Goal: Transaction & Acquisition: Purchase product/service

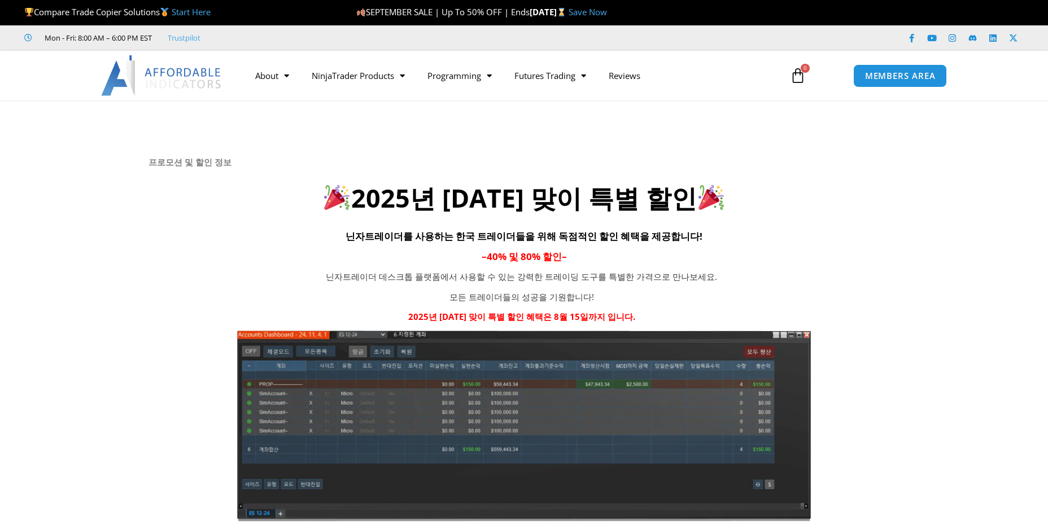
click at [571, 198] on h2 "2025년 [DATE] 맞이 특별 할인" at bounding box center [523, 198] width 751 height 33
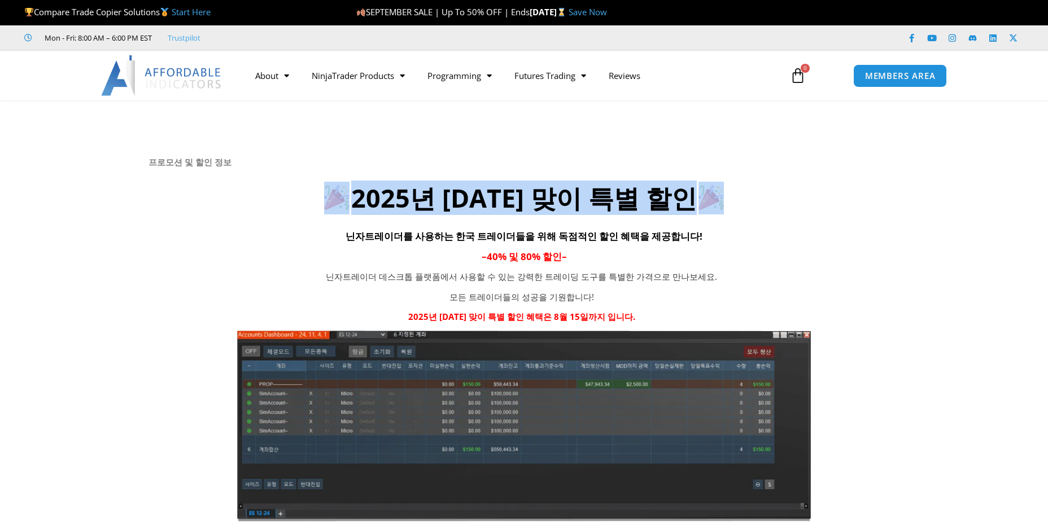
click at [571, 198] on h2 "2025년 [DATE] 맞이 특별 할인" at bounding box center [523, 198] width 751 height 33
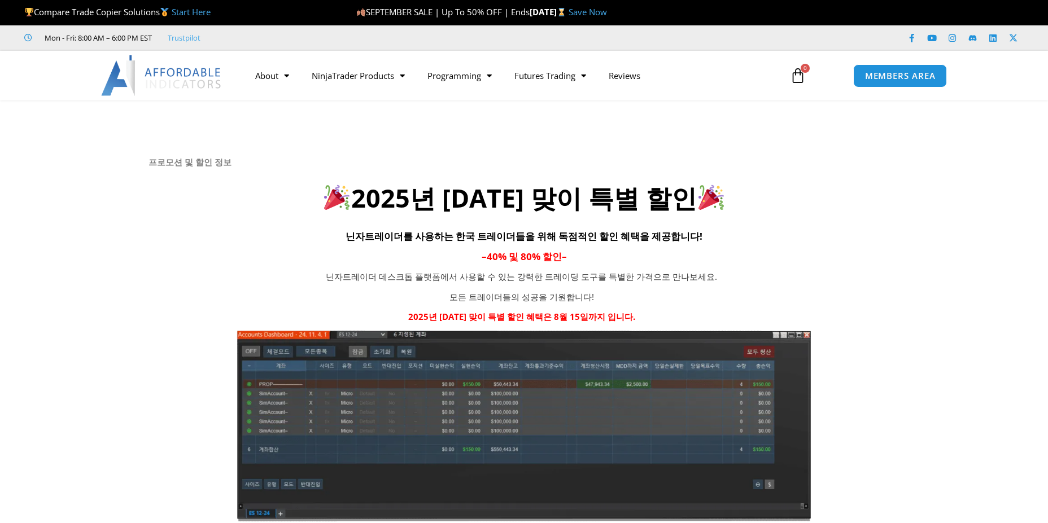
click at [571, 198] on h2 "2025년 [DATE] 맞이 특별 할인" at bounding box center [523, 198] width 751 height 33
drag, startPoint x: 0, startPoint y: 0, endPoint x: 571, endPoint y: 198, distance: 604.4
click at [571, 198] on h2 "2025년 [DATE] 맞이 특별 할인" at bounding box center [523, 198] width 751 height 33
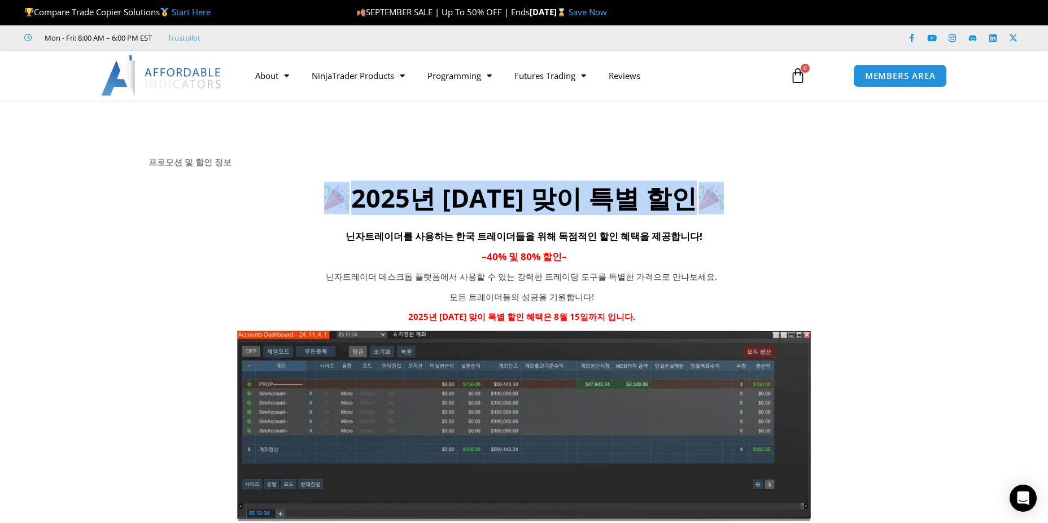
click at [571, 198] on h2 "2025년 [DATE] 맞이 특별 할인" at bounding box center [523, 198] width 751 height 33
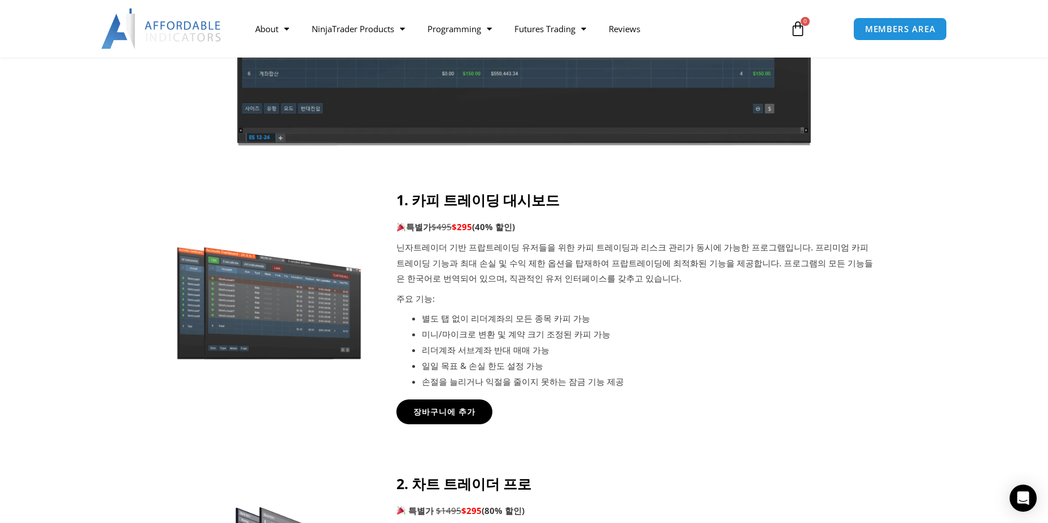
scroll to position [376, 0]
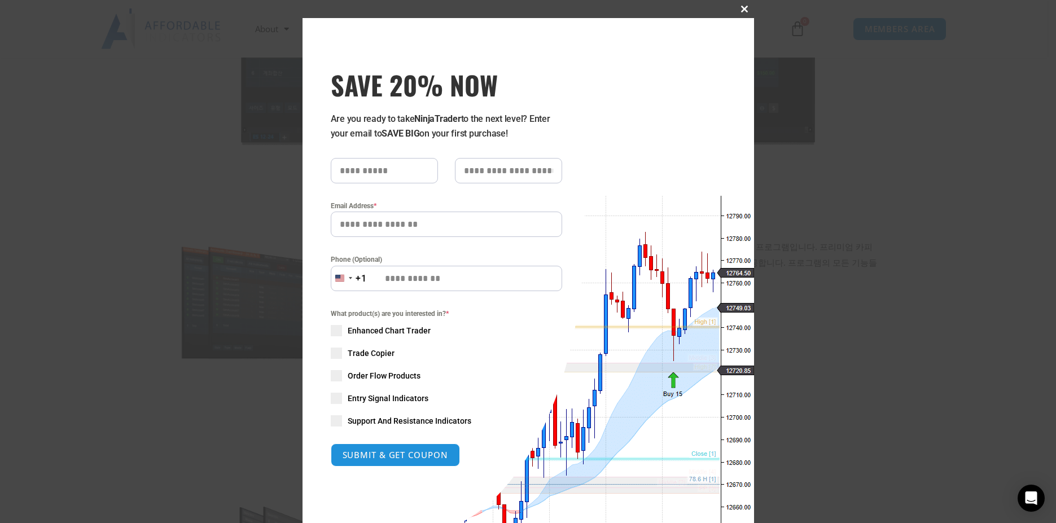
click at [743, 7] on span "SAVE 20% NOW popup" at bounding box center [745, 9] width 18 height 7
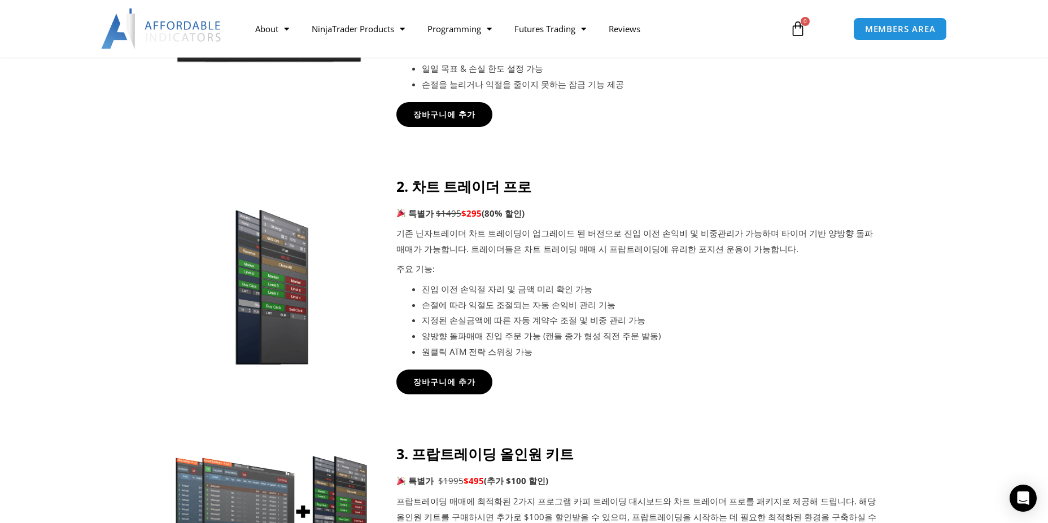
scroll to position [677, 0]
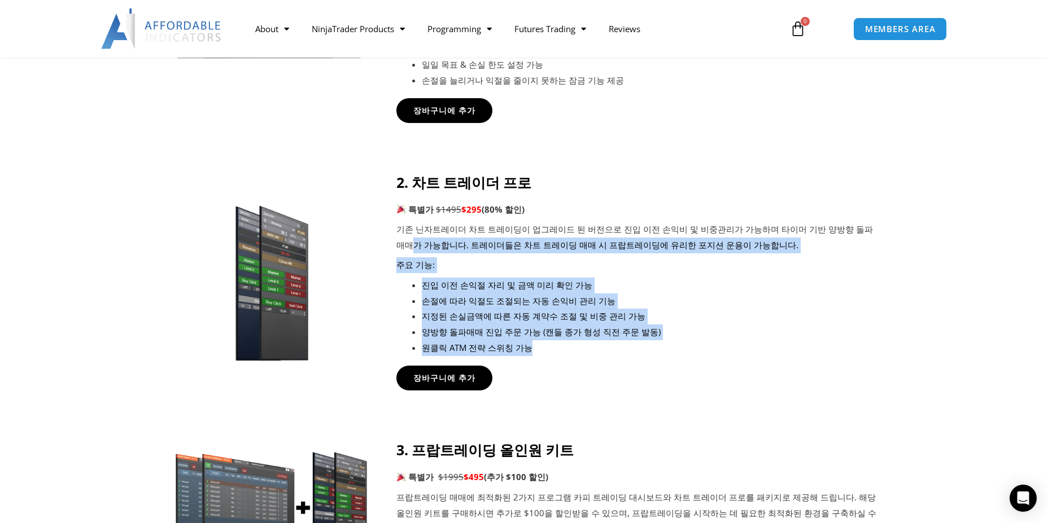
drag, startPoint x: 743, startPoint y: 341, endPoint x: 848, endPoint y: 235, distance: 149.7
click at [848, 235] on div "2. 차트 트레이더 프로 특별가 $1495 $295 (80% 할인) 기존 닌자트레이더 차트 트레이딩이 업그레이드 된 버전으로 진입 이전 손익비…" at bounding box center [636, 265] width 480 height 182
click at [848, 235] on p "기존 닌자트레이더 차트 트레이딩이 업그레이드 된 버전으로 진입 이전 손익비 및 비중관리가 가능하며 타이머 기반 양방향 돌파매매가 가능합니다. …" at bounding box center [636, 238] width 480 height 32
click at [804, 255] on div "2. 차트 트레이더 프로 특별가 $1495 $295 (80% 할인) 기존 닌자트레이더 차트 트레이딩이 업그레이드 된 버전으로 진입 이전 손익비…" at bounding box center [636, 265] width 480 height 182
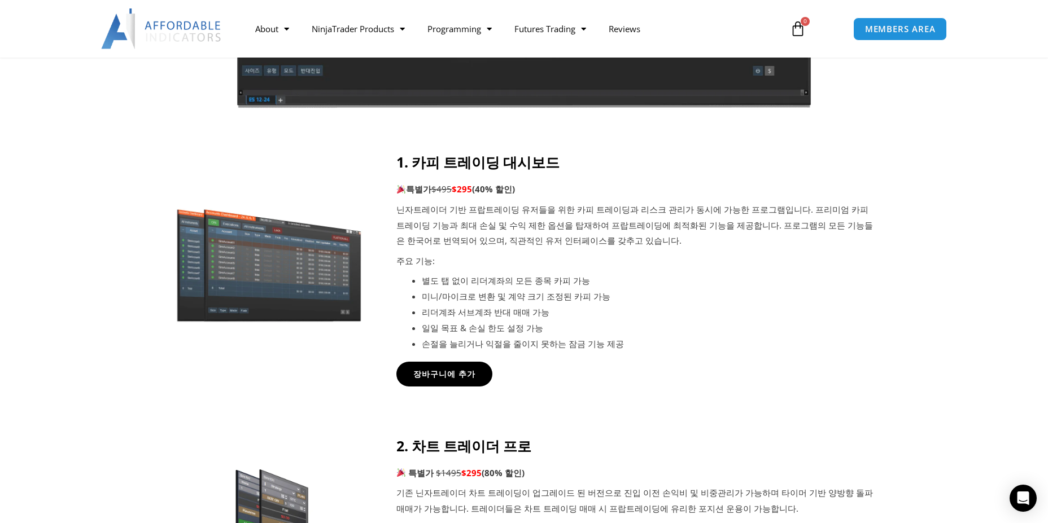
scroll to position [376, 0]
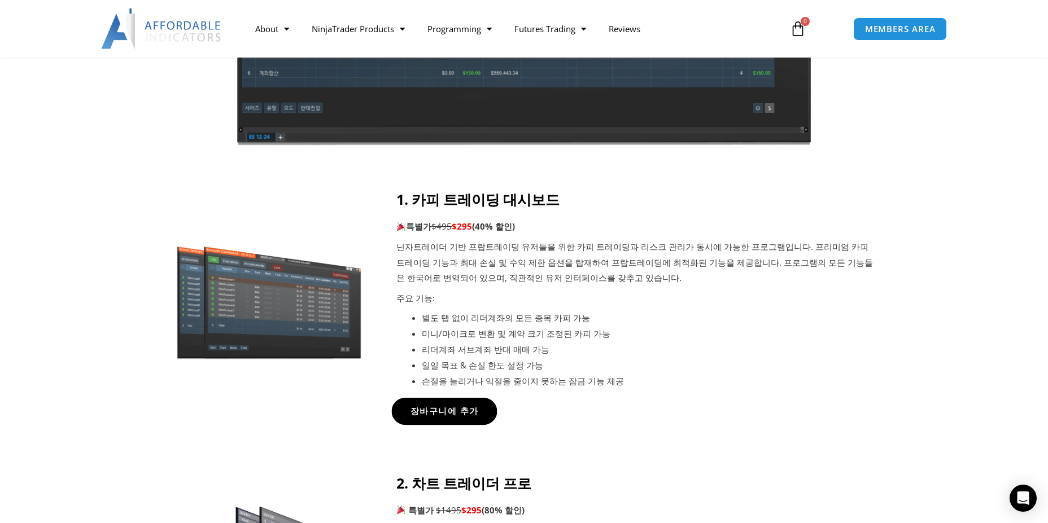
click at [452, 413] on span "장바구니에 추가" at bounding box center [444, 411] width 68 height 8
click at [830, 308] on div "1. 카피 트레이딩 대시보드 특별가 $495 $295 (40% 할인) 닌자트레이더 기반 프랍트레이딩 유저들을 위한 카피 트레이딩과 리스크 관리…" at bounding box center [636, 290] width 480 height 198
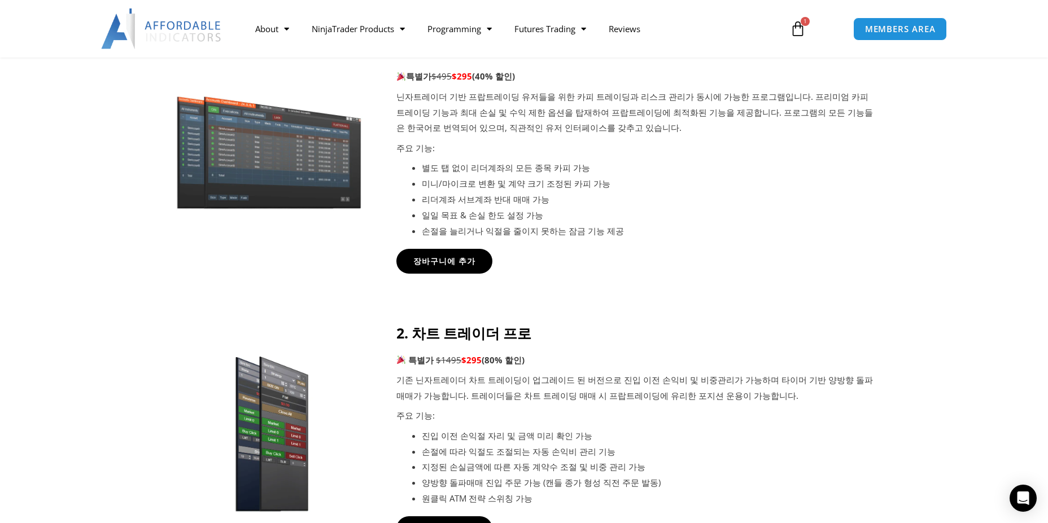
click at [829, 307] on icon at bounding box center [523, 374] width 1048 height 135
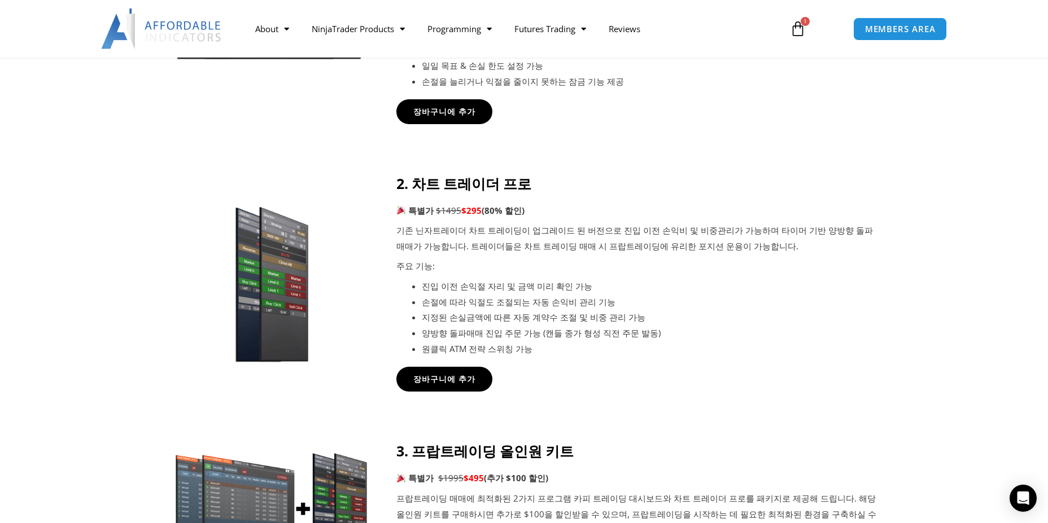
scroll to position [677, 0]
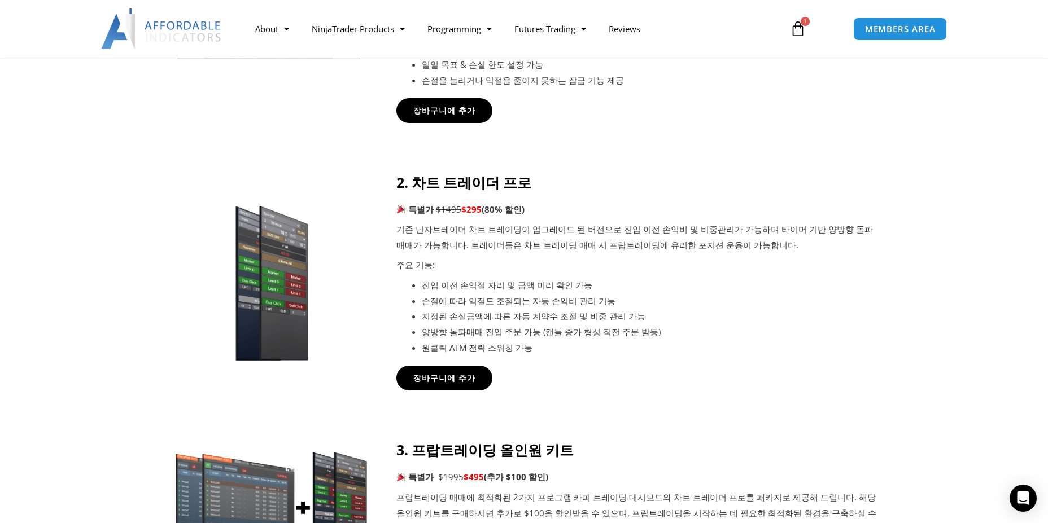
click at [829, 307] on li "손절에 따라 익절도 조절되는 자동 손익비 관리 기능" at bounding box center [649, 301] width 455 height 16
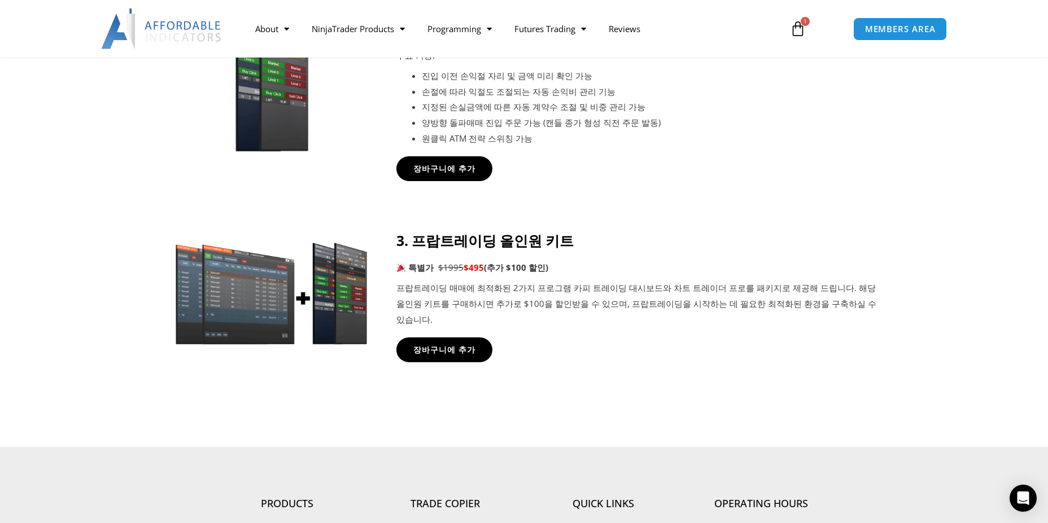
scroll to position [903, 0]
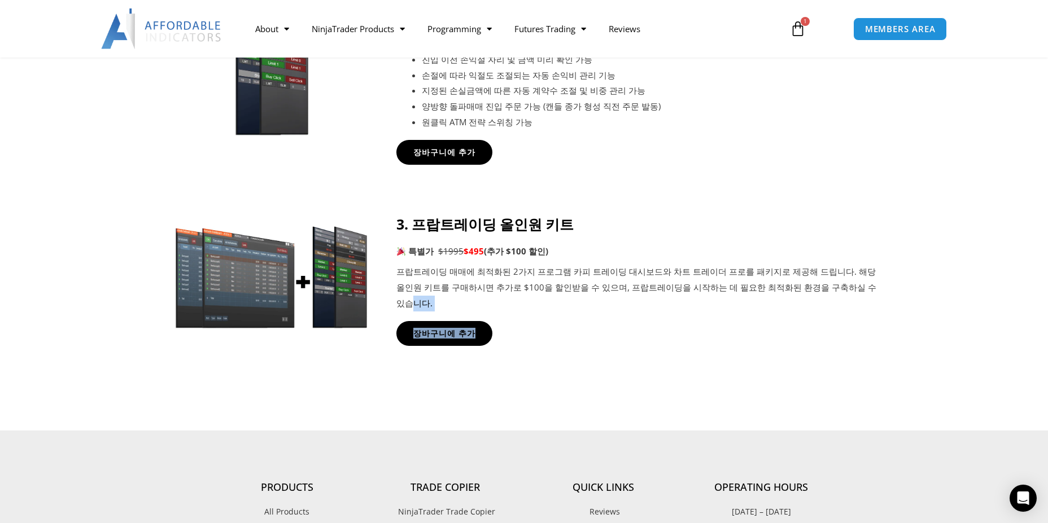
click at [827, 308] on div "3. 프랍트레이딩 올인원 키트 특별가 $1995 $495 (추가 $100 할인) 프랍트레이딩 매매에 최적화된 2가지 프로그램 카피 트레이딩 대…" at bounding box center [636, 281] width 480 height 130
click at [768, 321] on div "장바구니에 추가" at bounding box center [636, 333] width 480 height 25
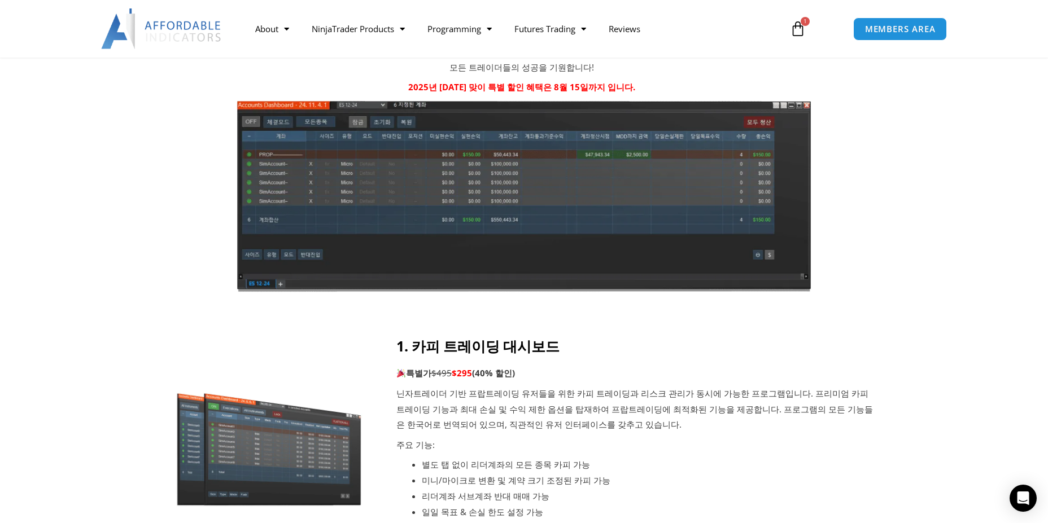
scroll to position [226, 0]
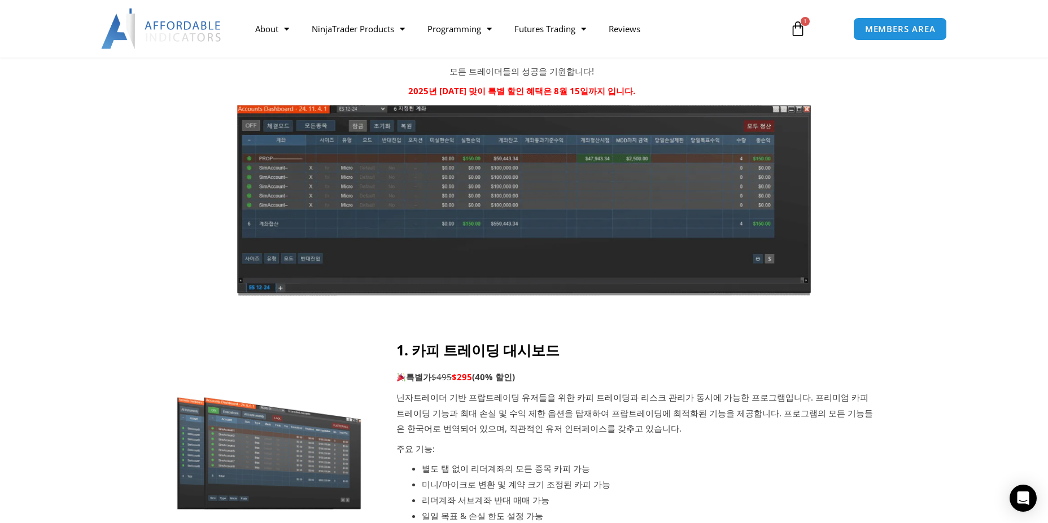
click at [730, 387] on div "1. 카피 트레이딩 대시보드 특별가 $495 $295 (40% 할인) 닌자트레이더 기반 프랍트레이딩 유저들을 위한 카피 트레이딩과 리스크 관리…" at bounding box center [636, 440] width 480 height 198
click at [879, 111] on div at bounding box center [523, 199] width 751 height 193
drag, startPoint x: 714, startPoint y: 8, endPoint x: 848, endPoint y: 177, distance: 215.3
click at [848, 177] on div at bounding box center [523, 199] width 751 height 193
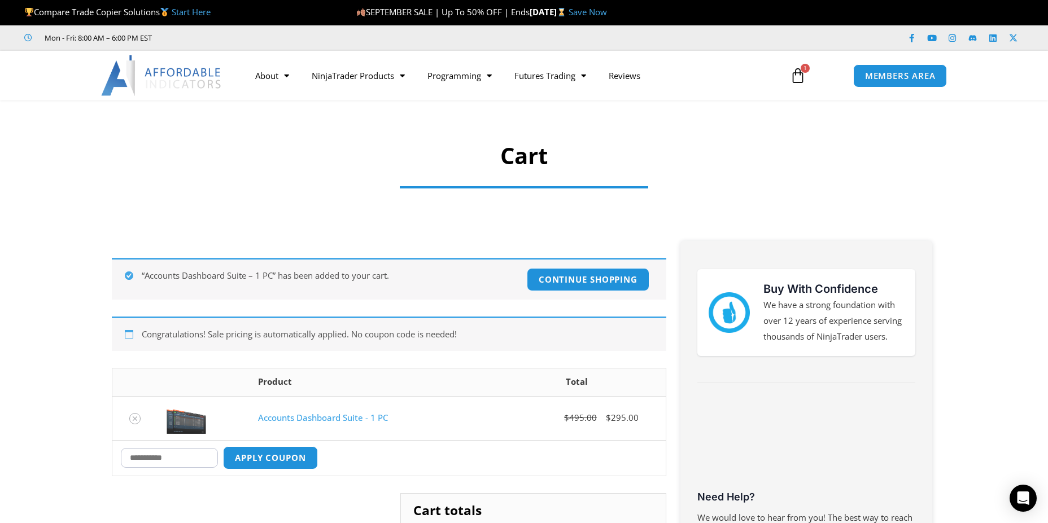
click at [150, 454] on input "Coupon:" at bounding box center [169, 458] width 97 height 20
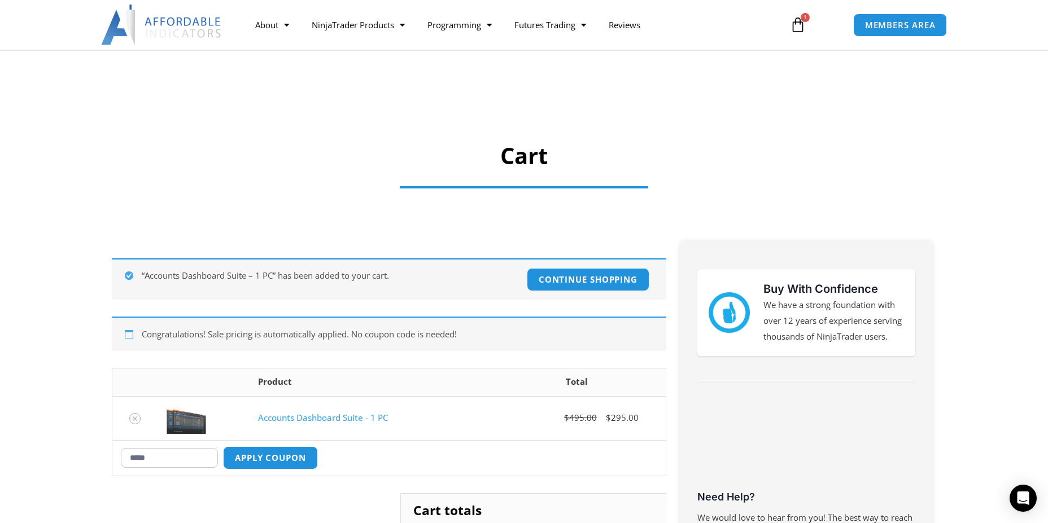
scroll to position [75, 0]
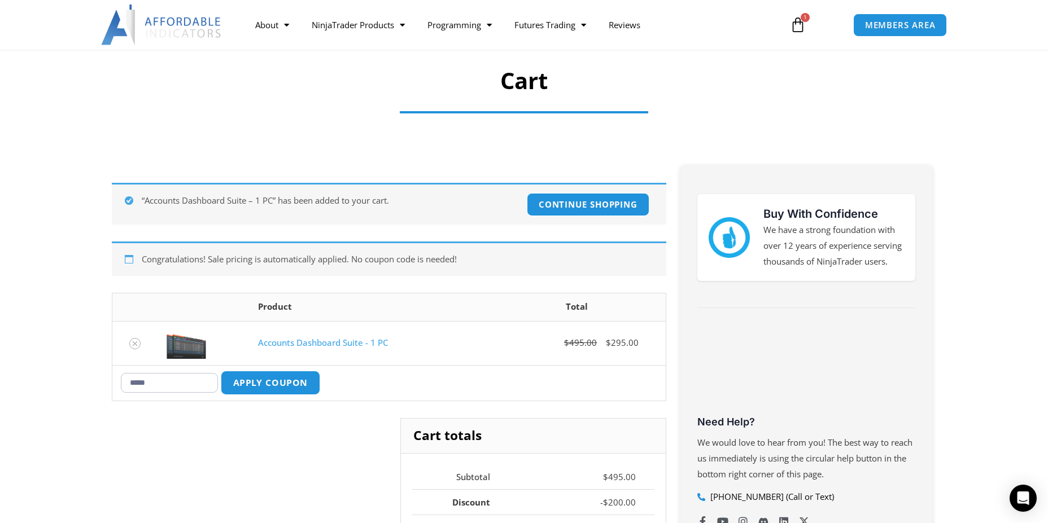
type input "*****"
click at [318, 391] on button "Apply coupon" at bounding box center [270, 383] width 99 height 24
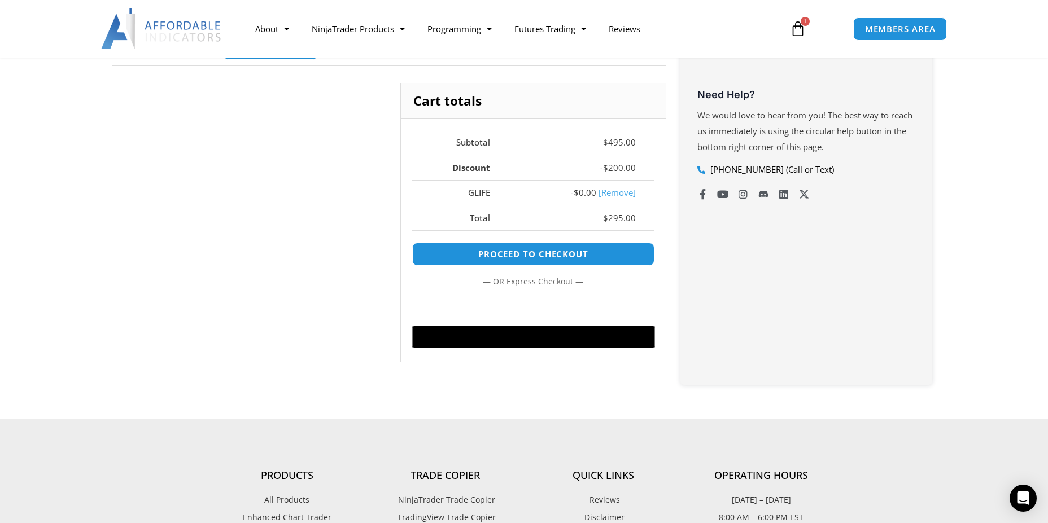
scroll to position [404, 0]
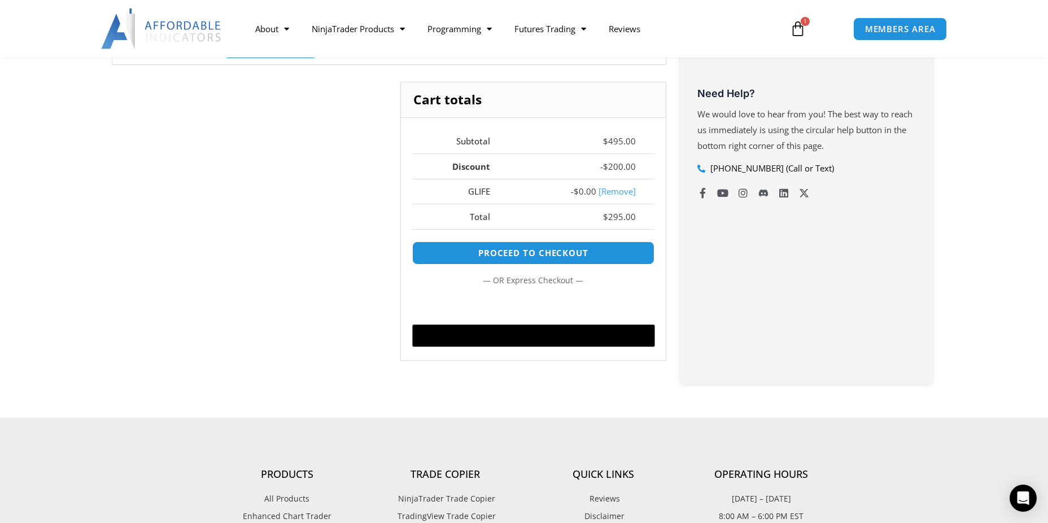
click at [976, 329] on section "Congratulations! Sale pricing is automatically applied. No coupon code is neede…" at bounding box center [524, 116] width 1048 height 603
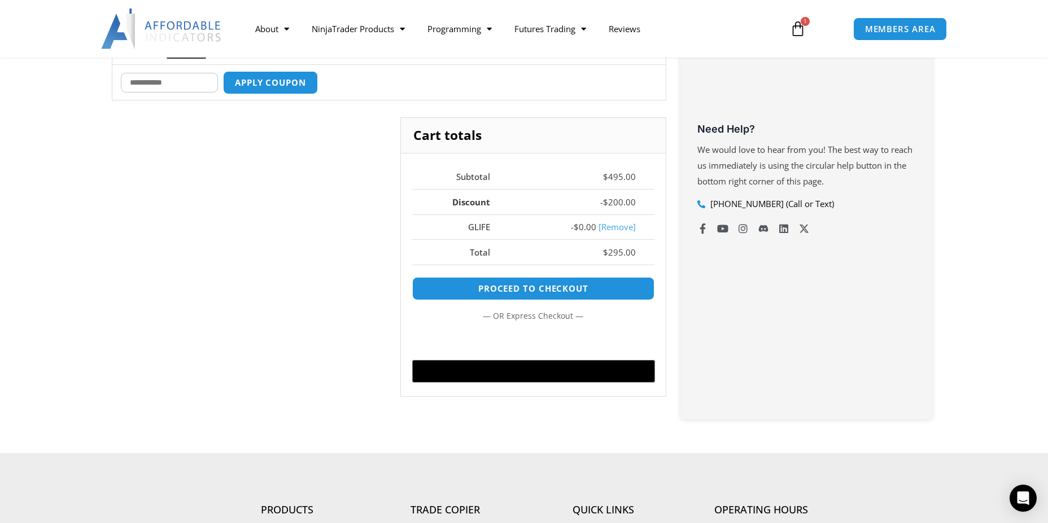
scroll to position [328, 0]
